Goal: Navigation & Orientation: Understand site structure

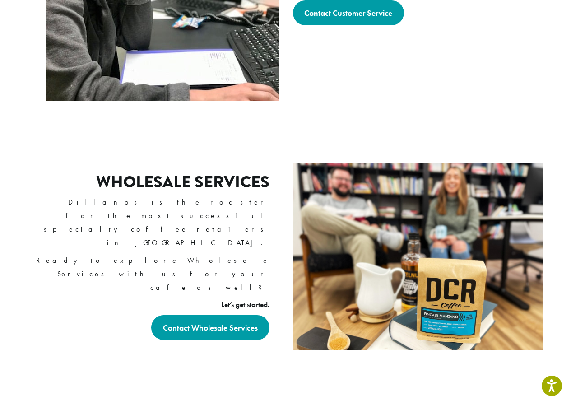
scroll to position [1502, 0]
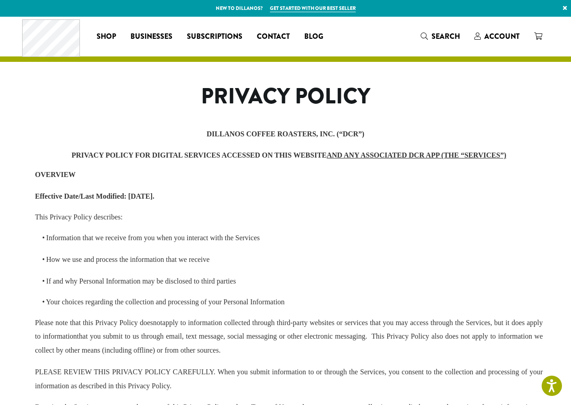
scroll to position [2265, 0]
